Goal: Check status: Check status

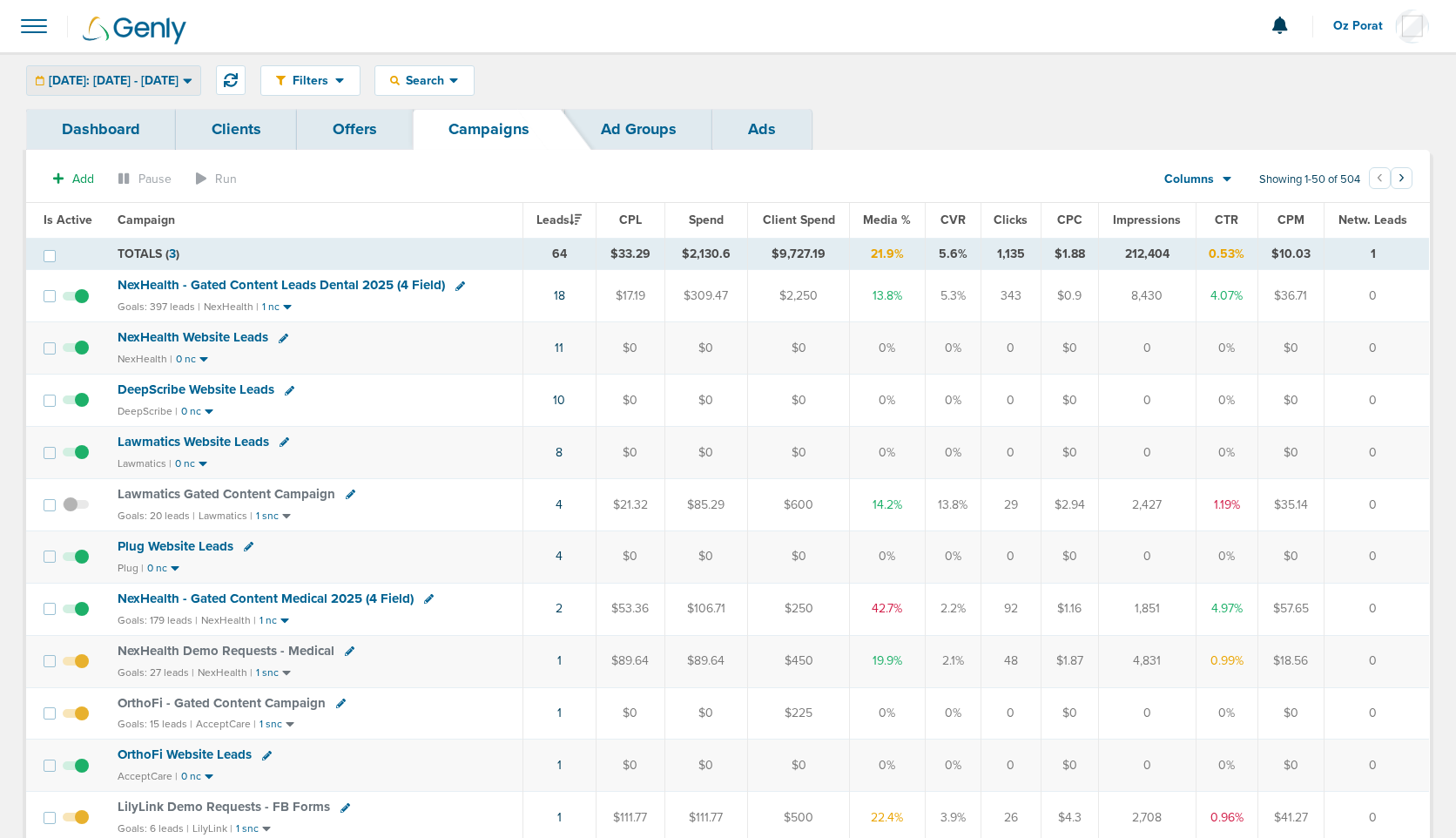
click at [178, 78] on span "[DATE]: [DATE] - [DATE]" at bounding box center [113, 80] width 130 height 12
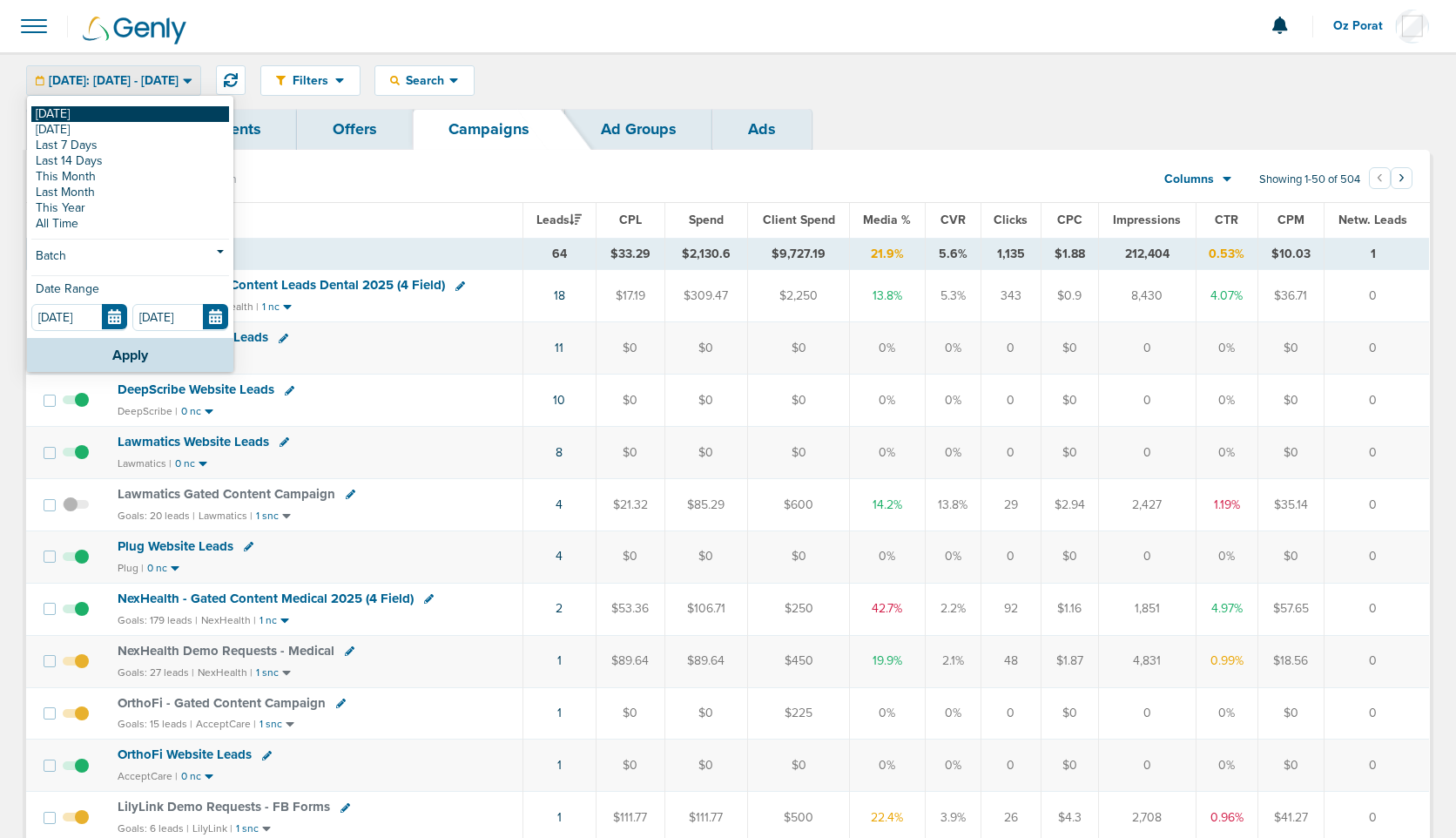
click at [94, 121] on link "[DATE]" at bounding box center [130, 113] width 198 height 16
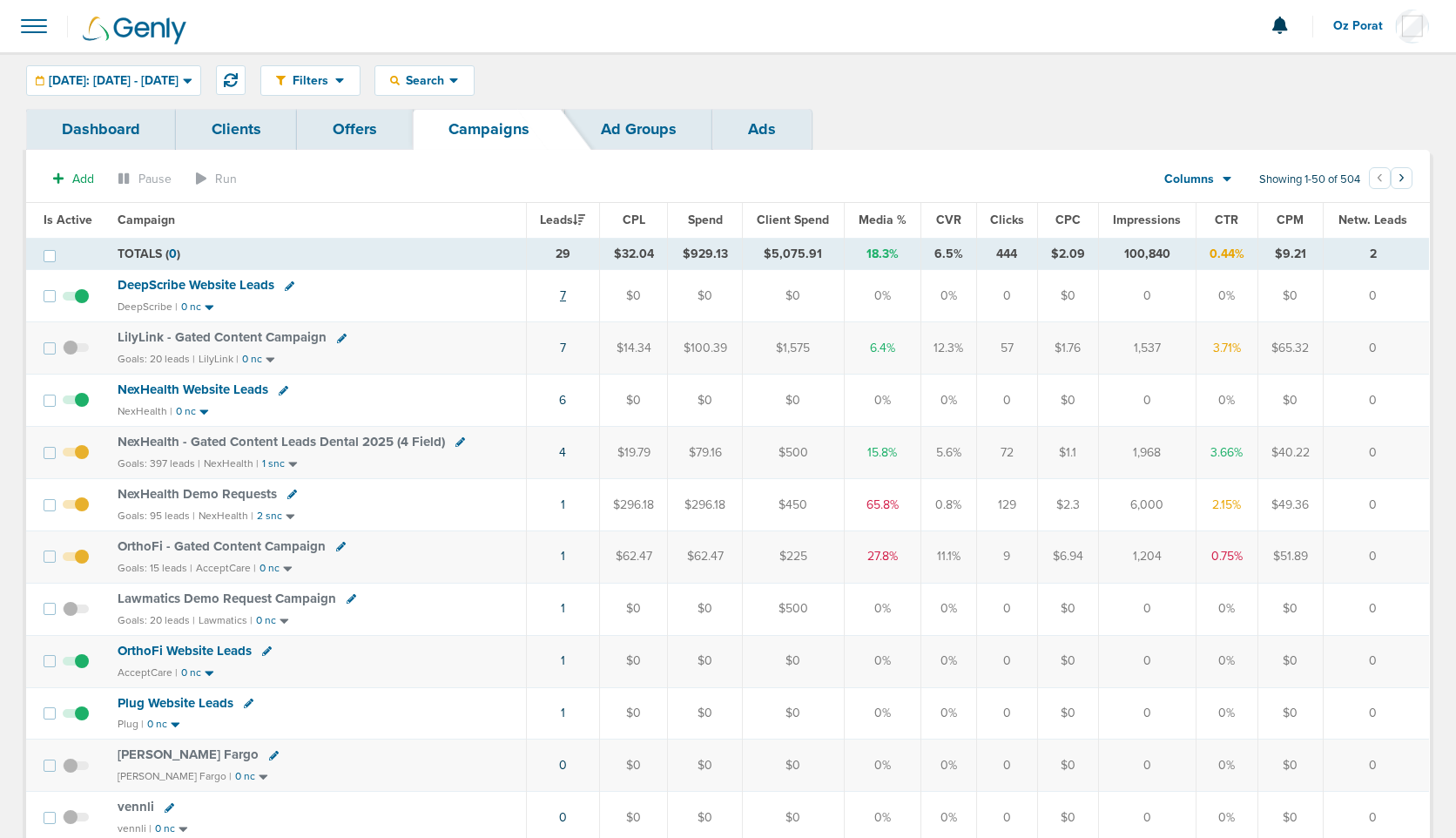
click at [564, 293] on link "7" at bounding box center [563, 296] width 6 height 15
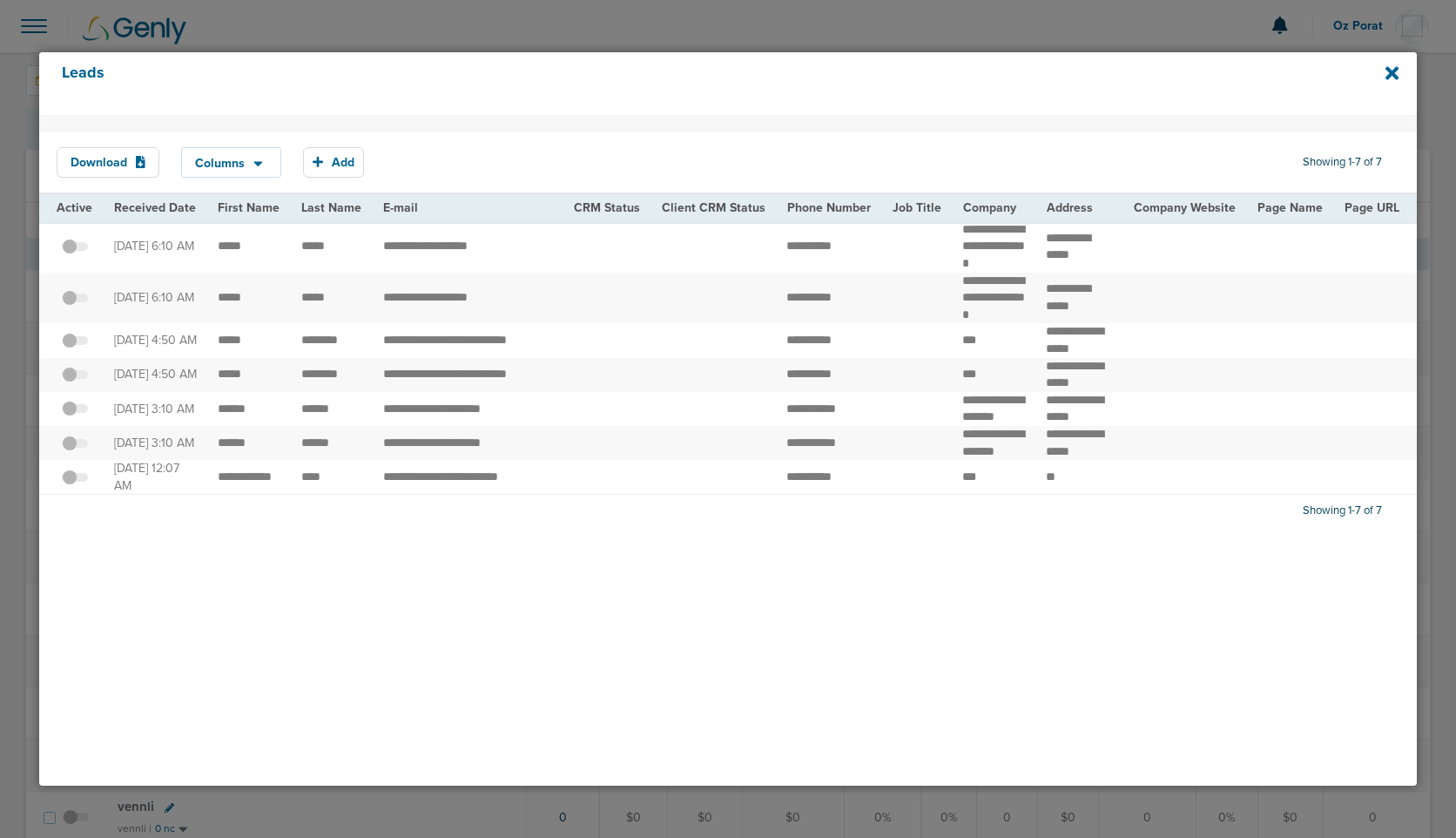
click at [75, 349] on span at bounding box center [75, 349] width 26 height 0
click at [75, 343] on input "checkbox" at bounding box center [75, 343] width 0 height 0
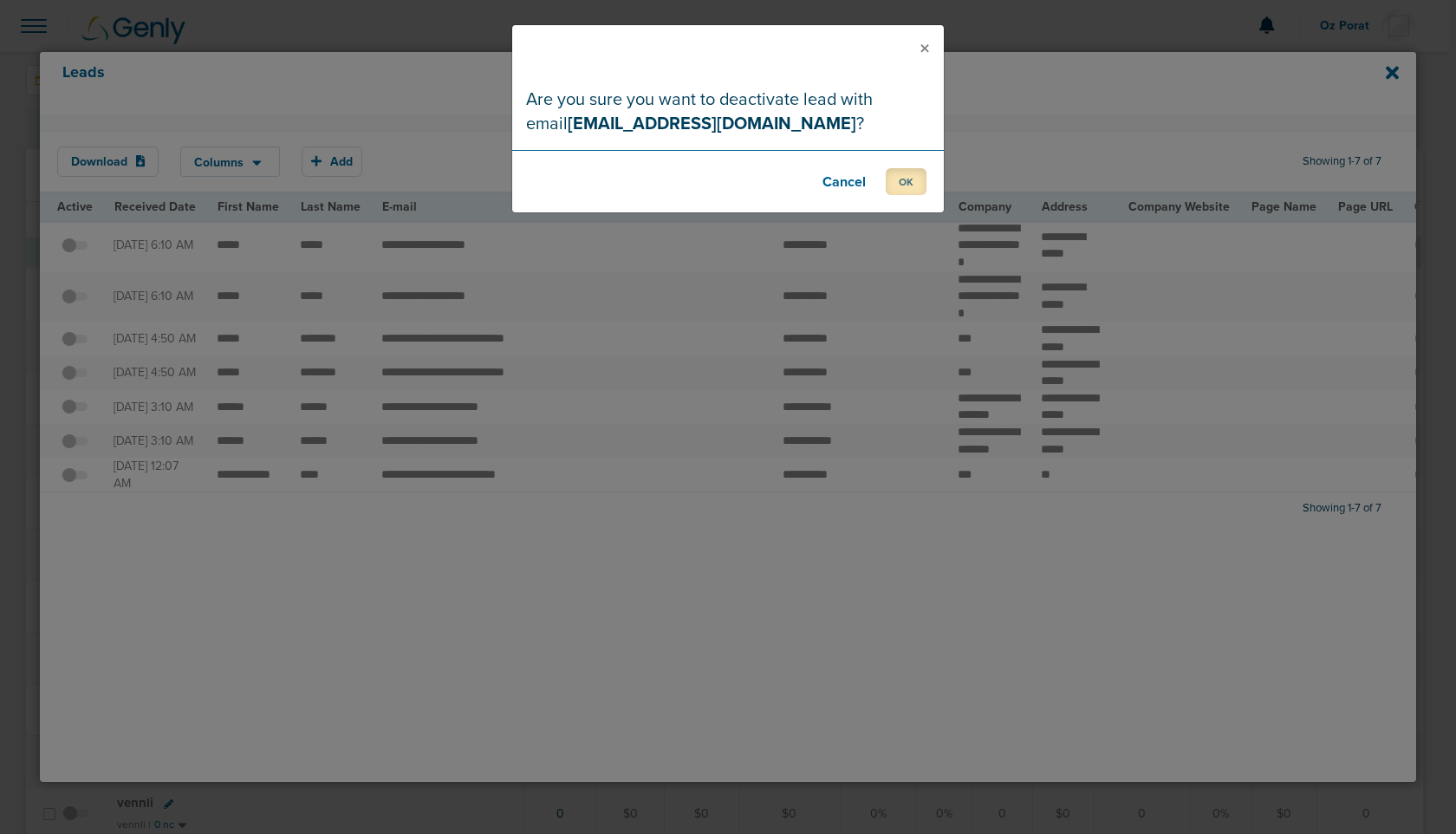
click at [915, 169] on button "OK" at bounding box center [905, 181] width 40 height 27
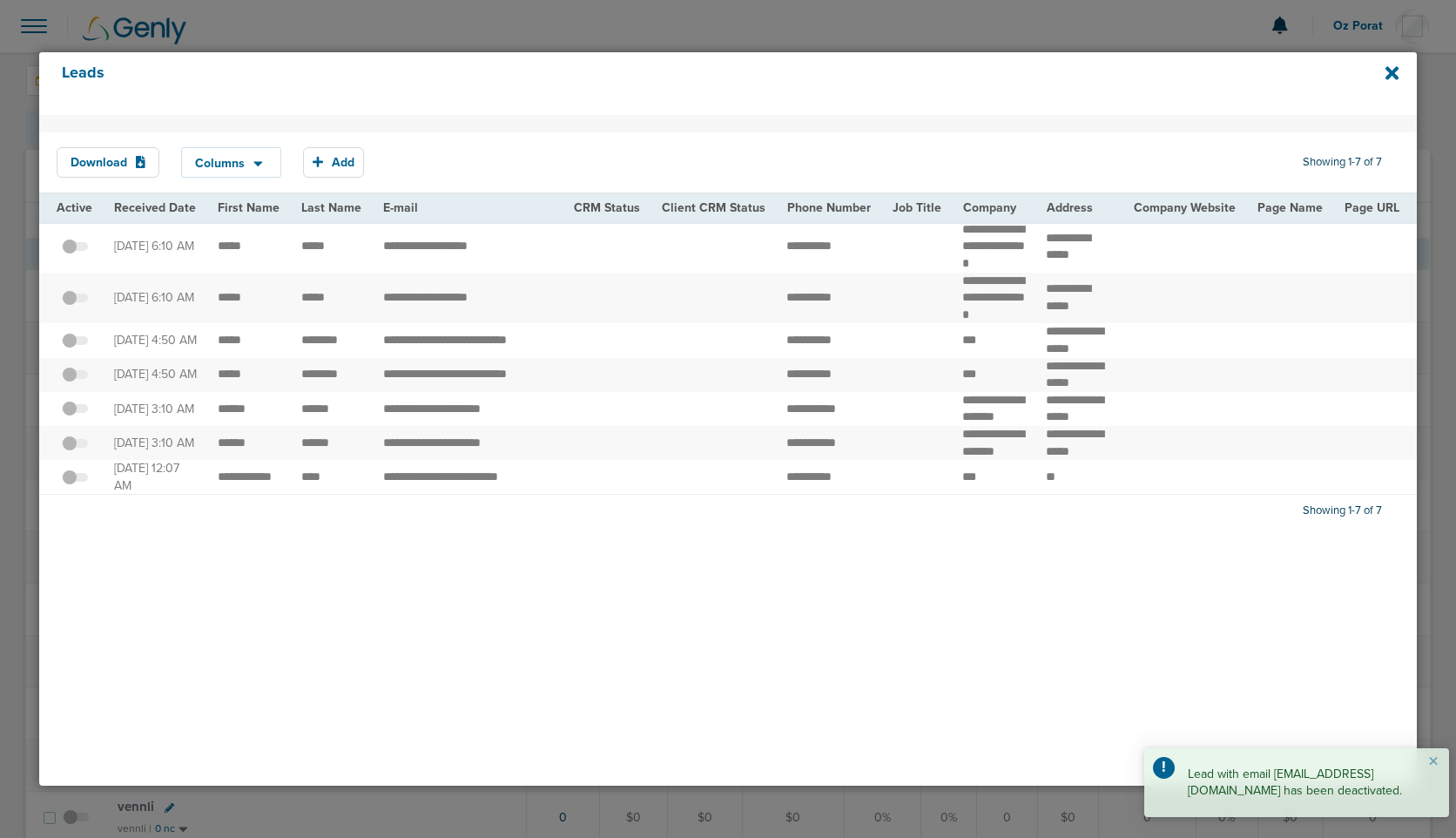
click at [81, 255] on span at bounding box center [75, 255] width 26 height 0
click at [75, 250] on input "checkbox" at bounding box center [75, 250] width 0 height 0
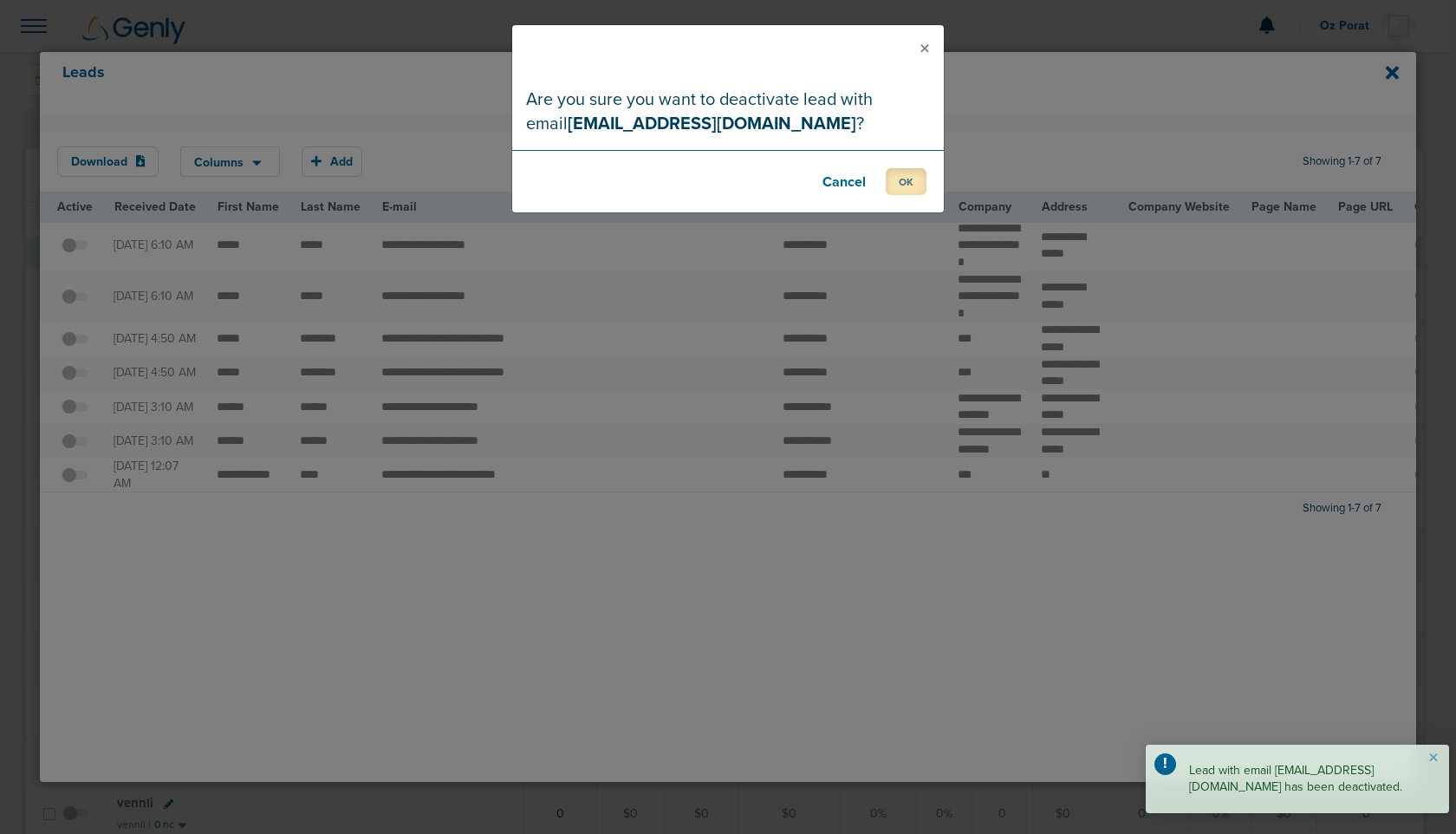
click at [901, 173] on button "OK" at bounding box center [905, 181] width 40 height 27
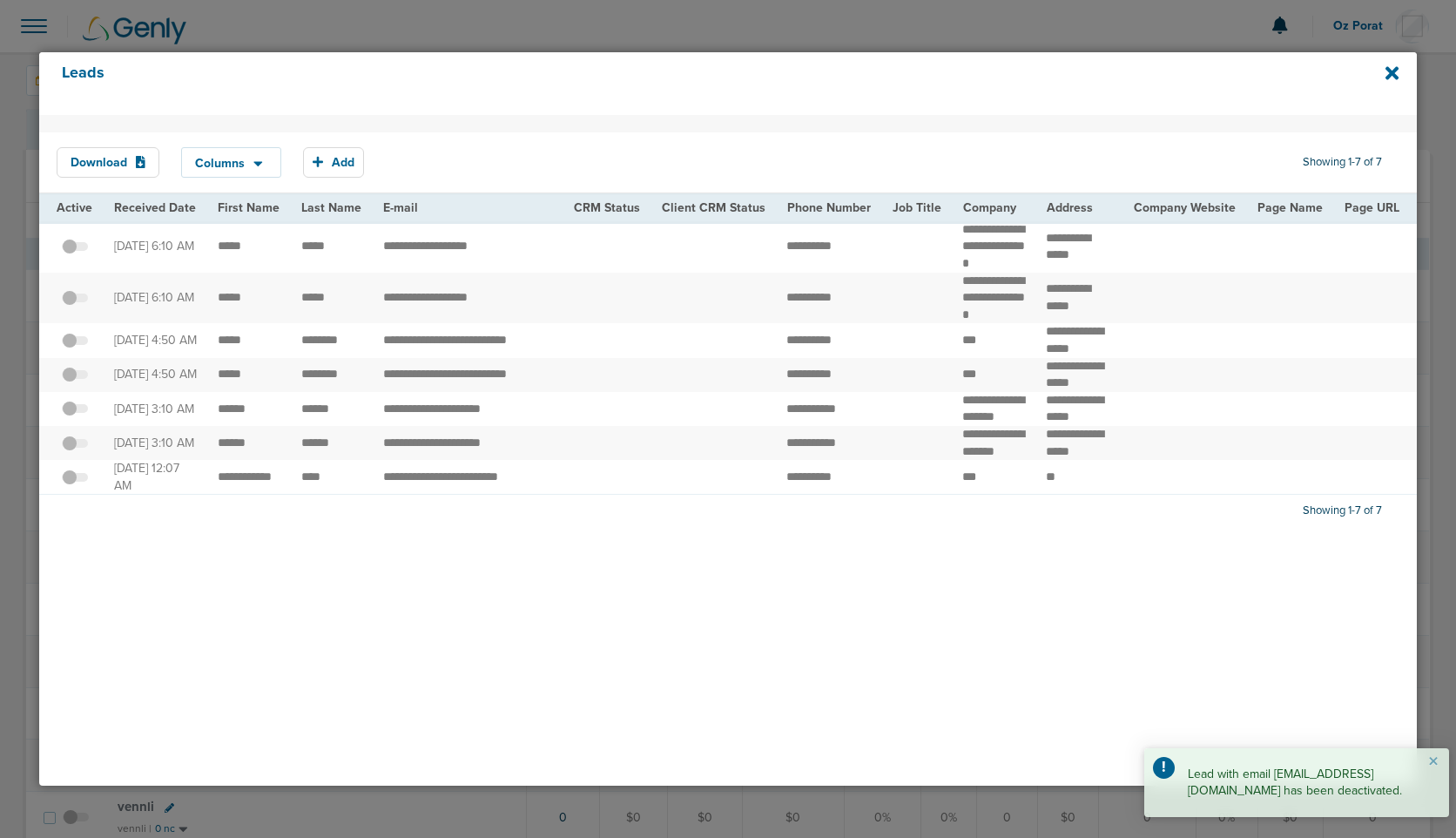
click at [79, 417] on span at bounding box center [75, 417] width 26 height 0
click at [75, 412] on input "checkbox" at bounding box center [75, 412] width 0 height 0
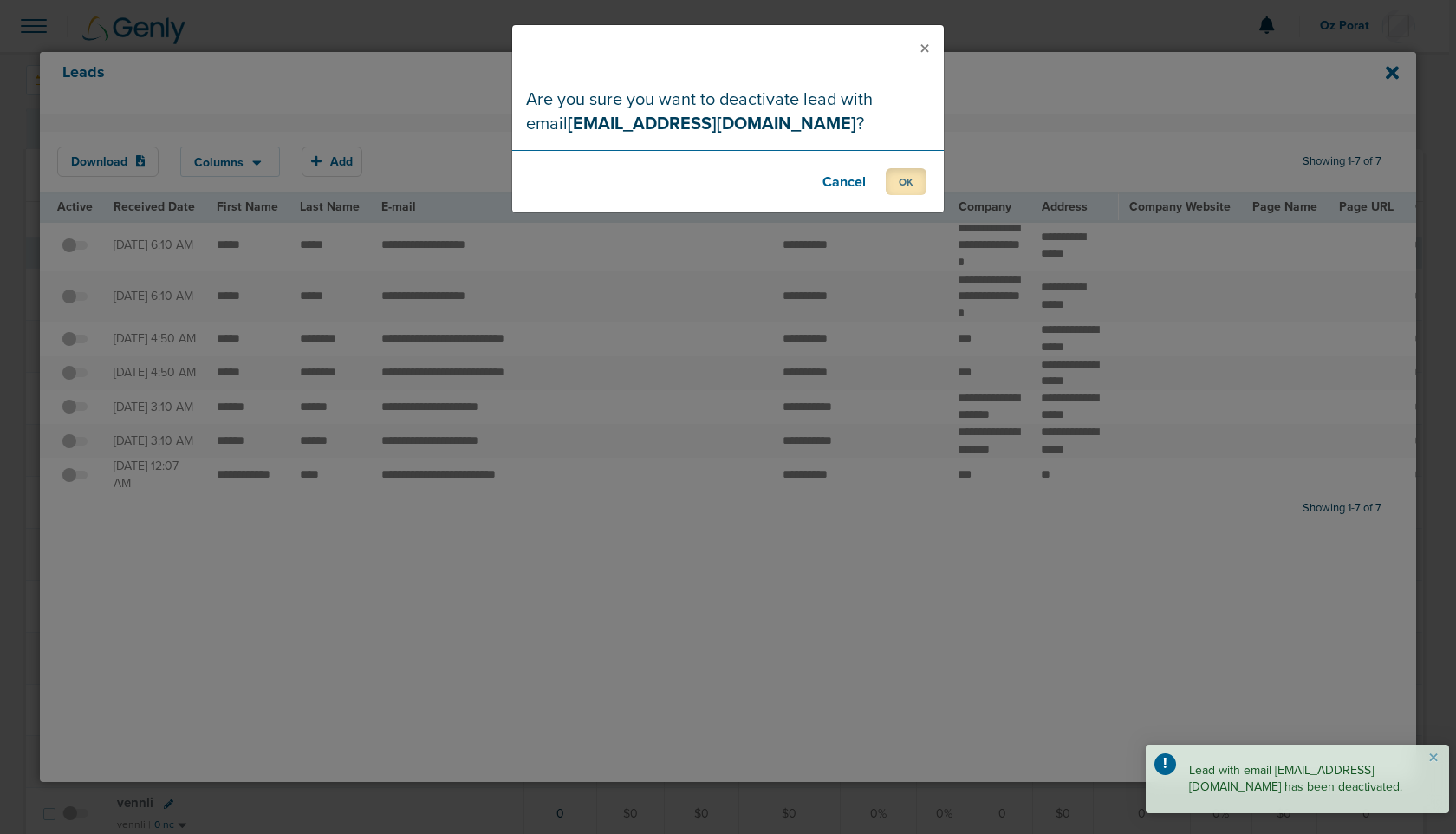
click at [901, 172] on button "OK" at bounding box center [905, 181] width 40 height 27
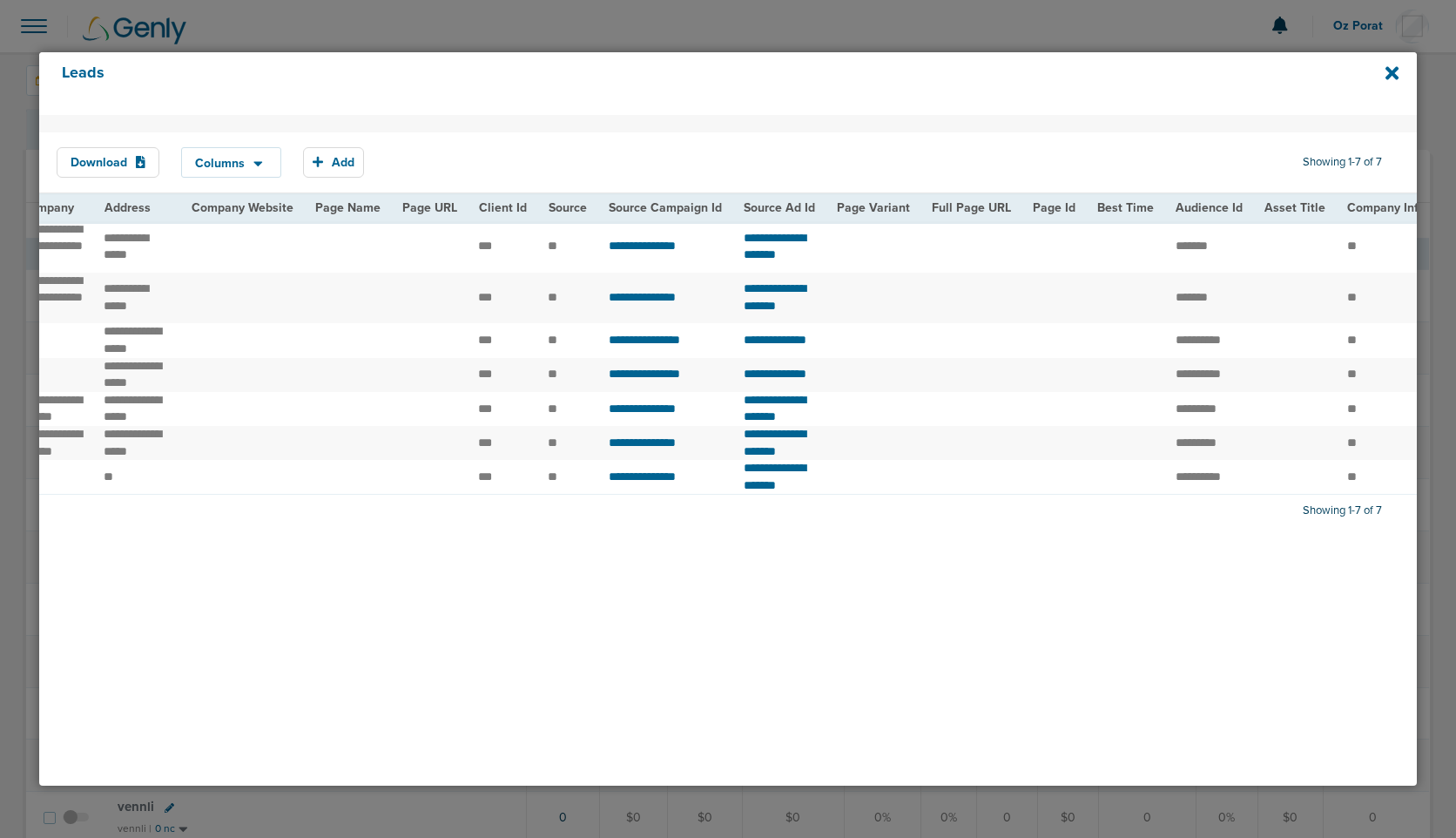
scroll to position [0, 944]
click at [1391, 75] on icon at bounding box center [1392, 74] width 13 height 13
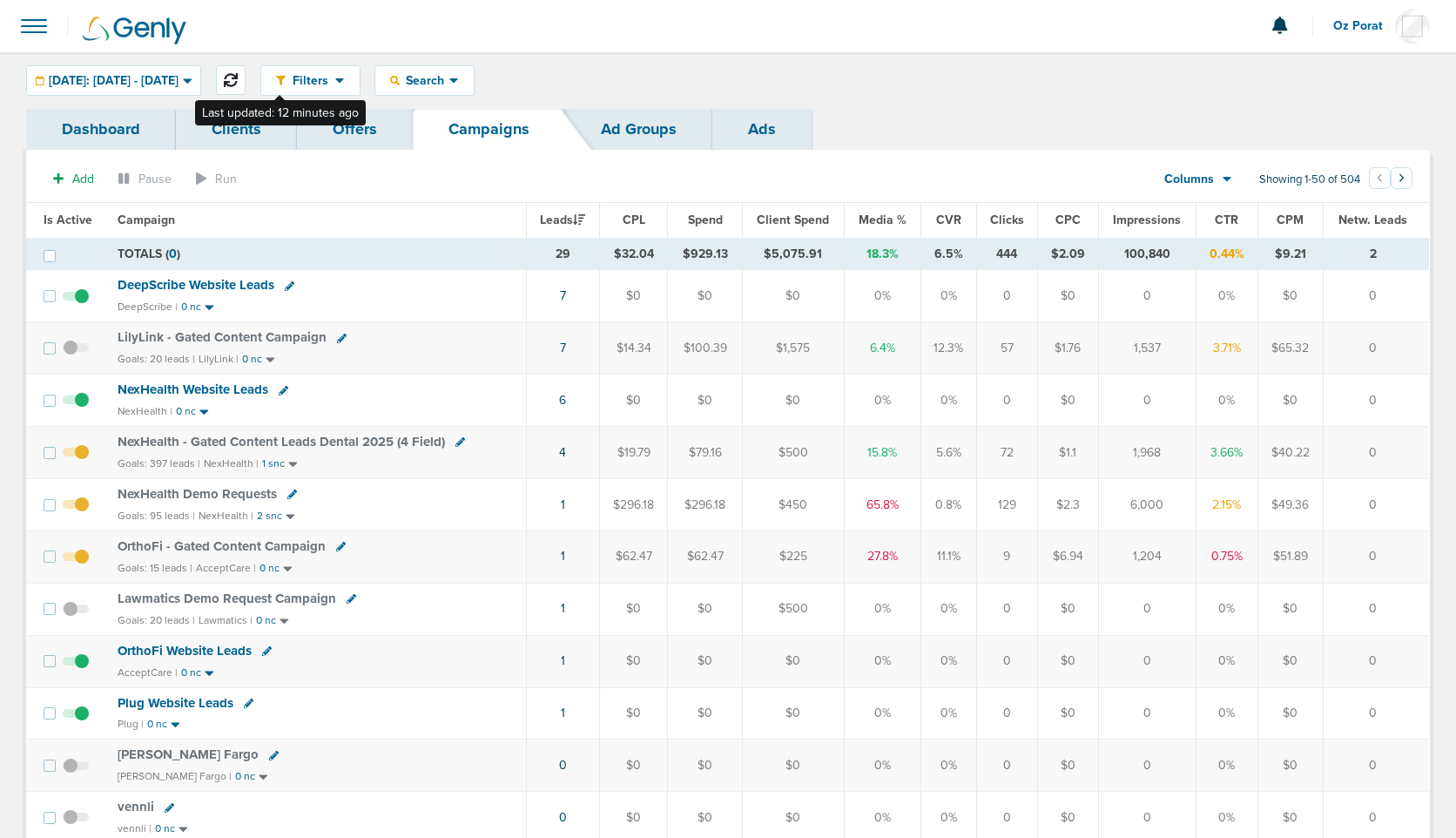
click at [238, 85] on icon at bounding box center [230, 79] width 14 height 14
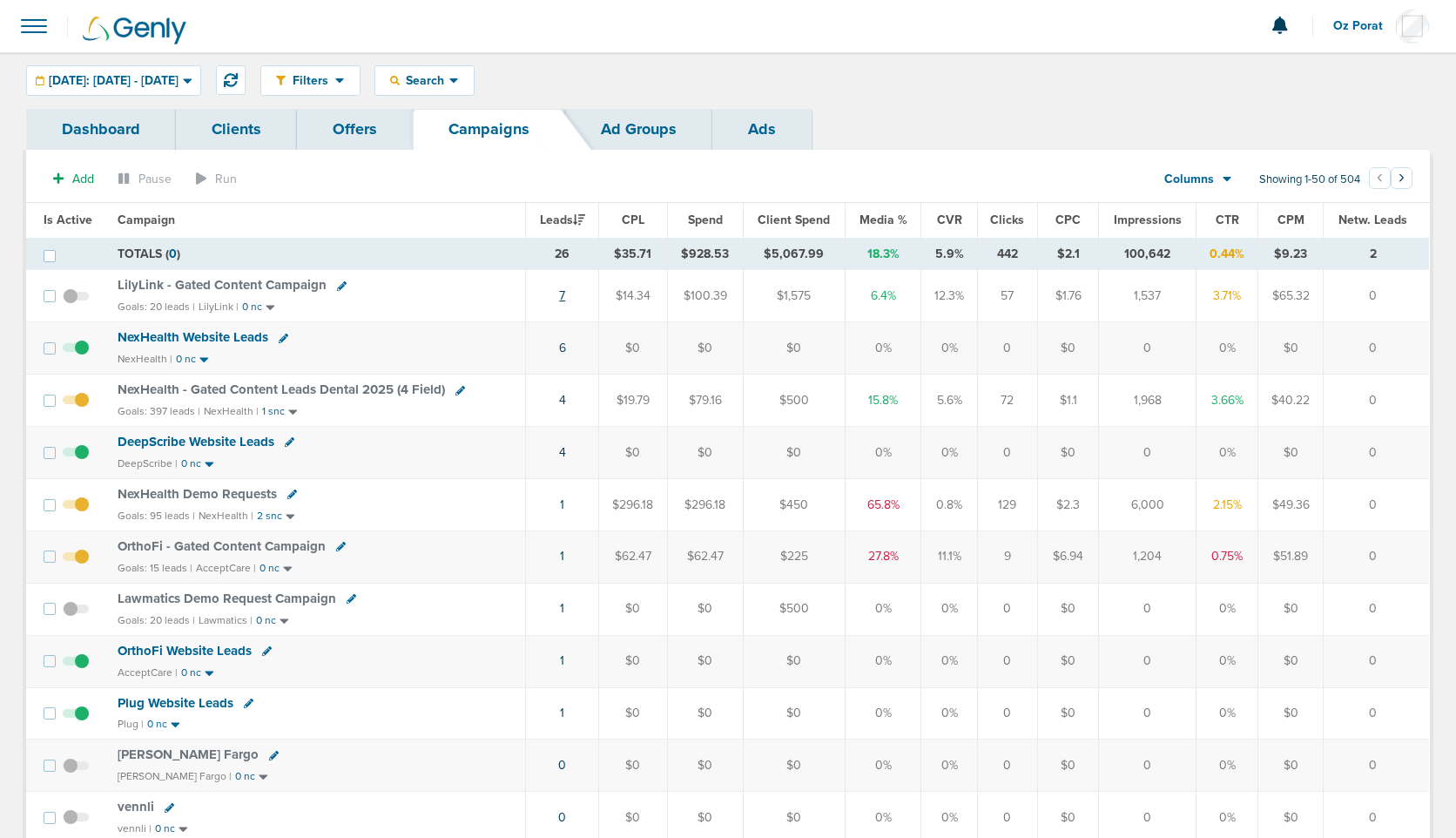
click at [562, 293] on link "7" at bounding box center [562, 296] width 6 height 15
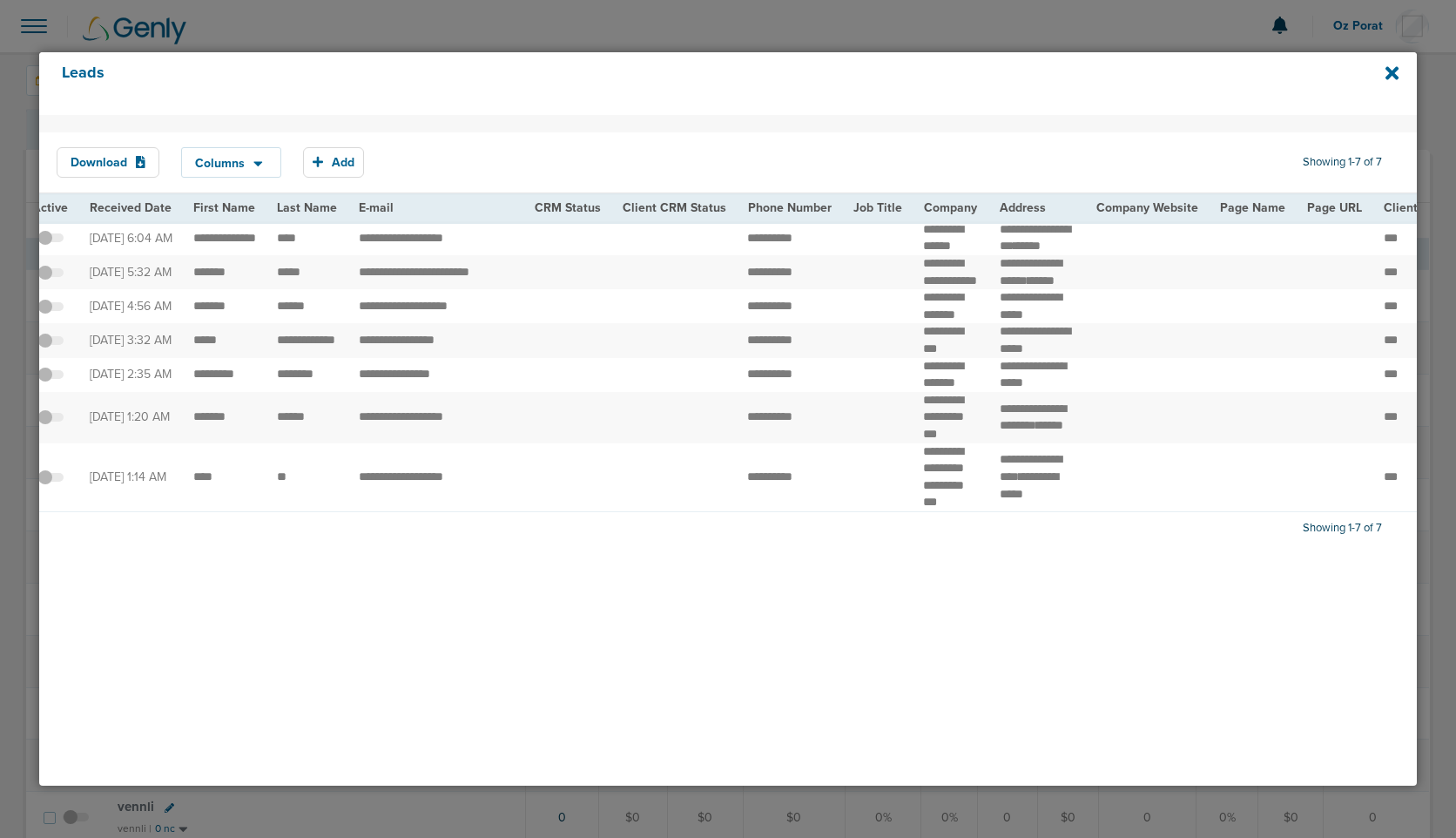
scroll to position [0, 28]
click at [1390, 64] on icon at bounding box center [1392, 73] width 13 height 19
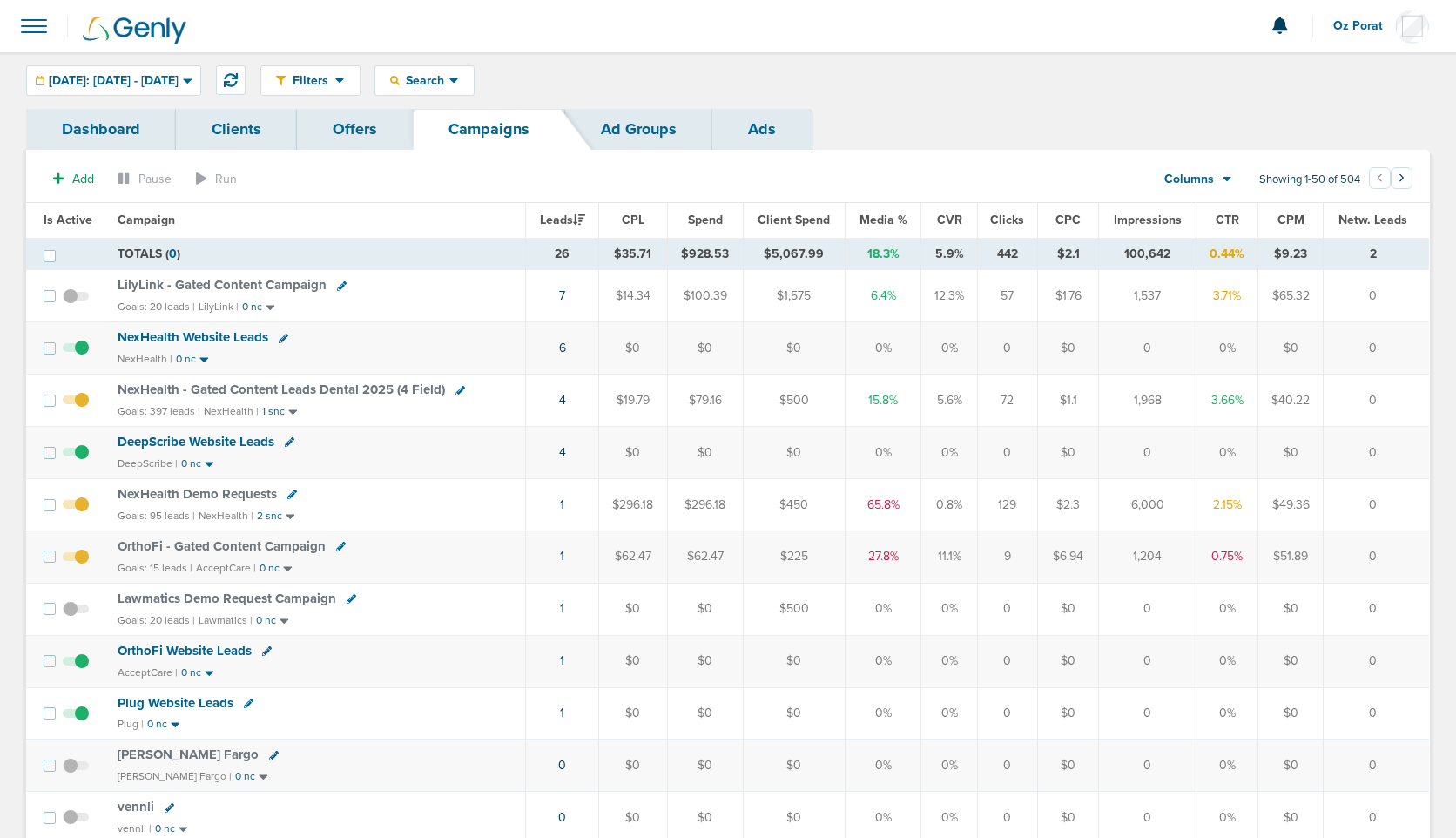
click at [256, 285] on span "LilyLink - Gated Content Campaign" at bounding box center [222, 285] width 209 height 16
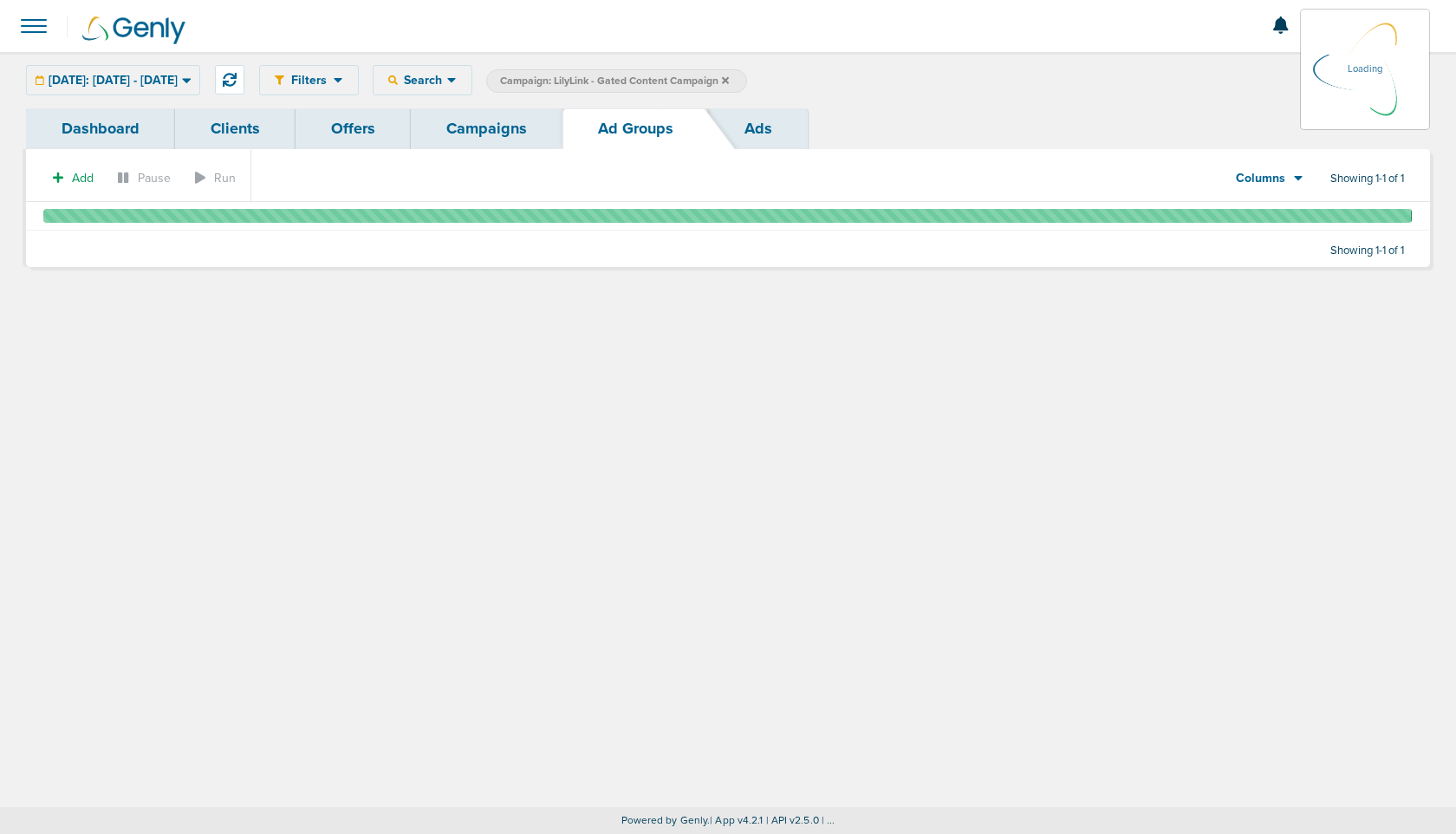
click at [772, 128] on link "Ads" at bounding box center [759, 128] width 99 height 40
